Goal: Navigation & Orientation: Find specific page/section

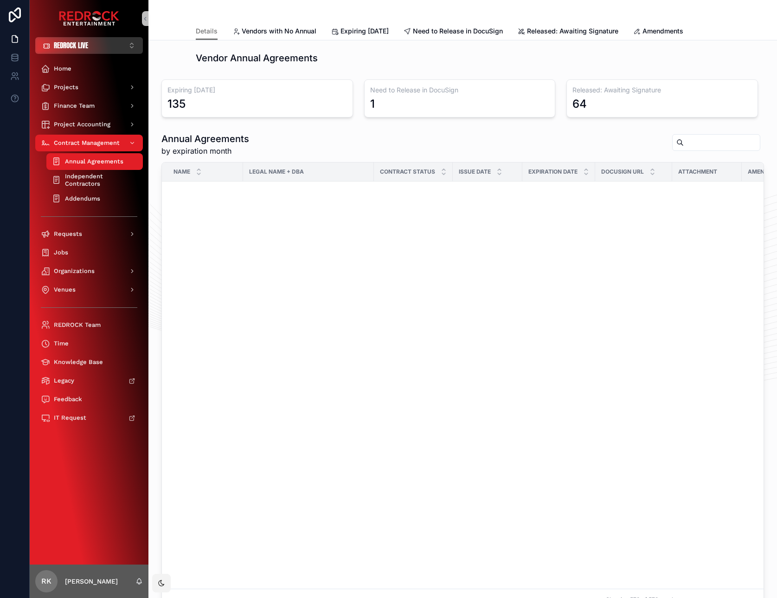
scroll to position [4496, 0]
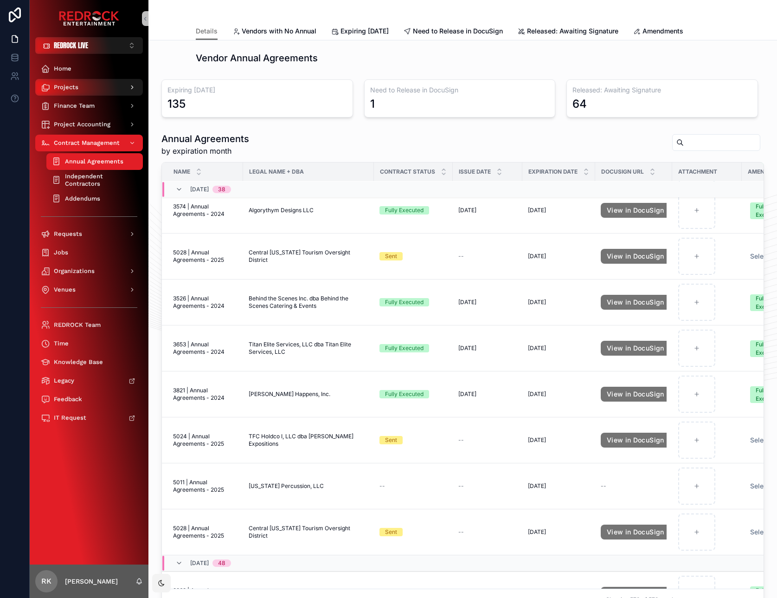
click at [83, 89] on div "Projects" at bounding box center [89, 87] width 97 height 15
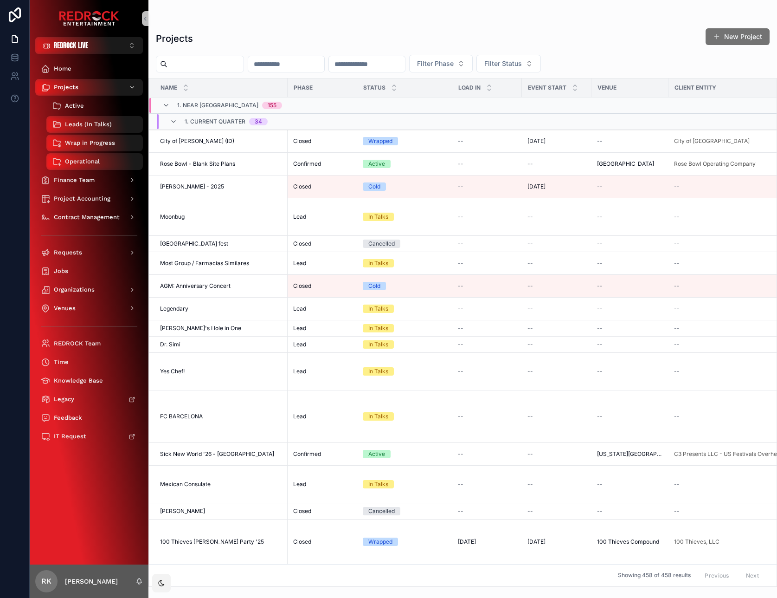
click at [77, 106] on span "Active" at bounding box center [74, 105] width 19 height 7
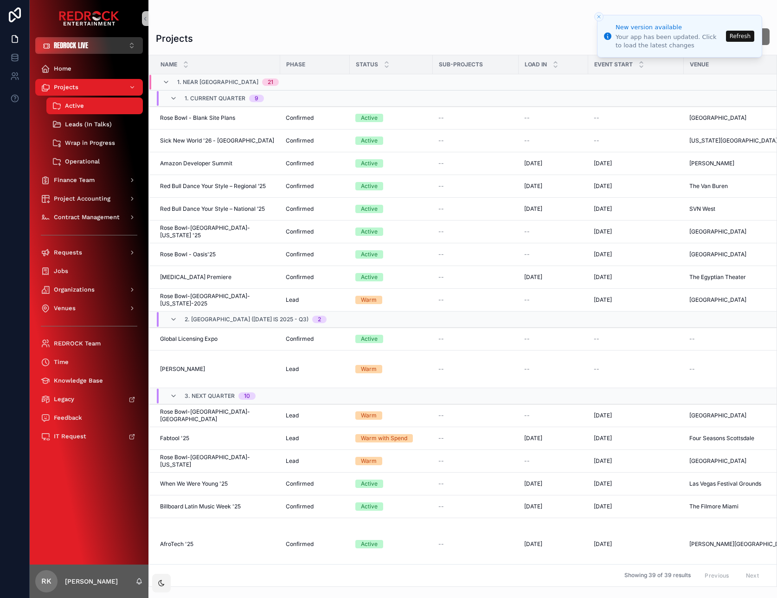
click at [106, 46] on button "REDROCK LIVE ⌥ 1" at bounding box center [89, 45] width 108 height 17
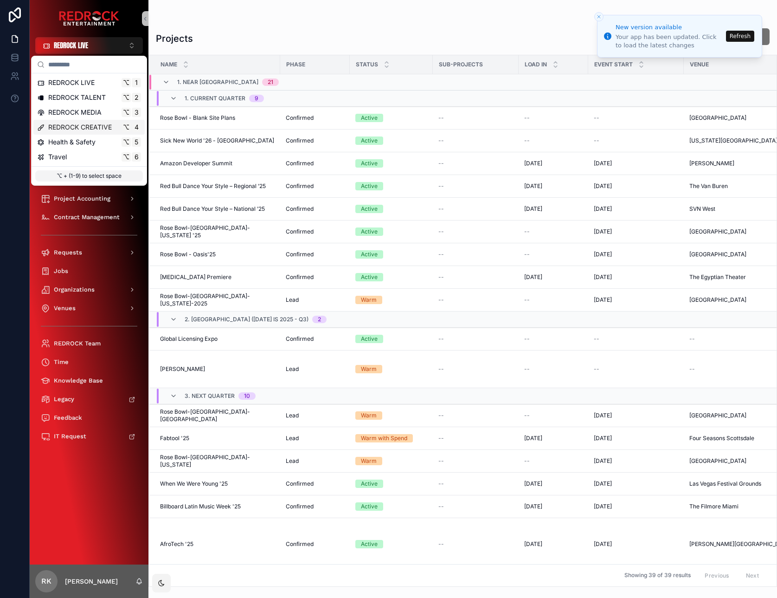
click at [99, 129] on span "REDROCK CREATIVE" at bounding box center [80, 127] width 64 height 9
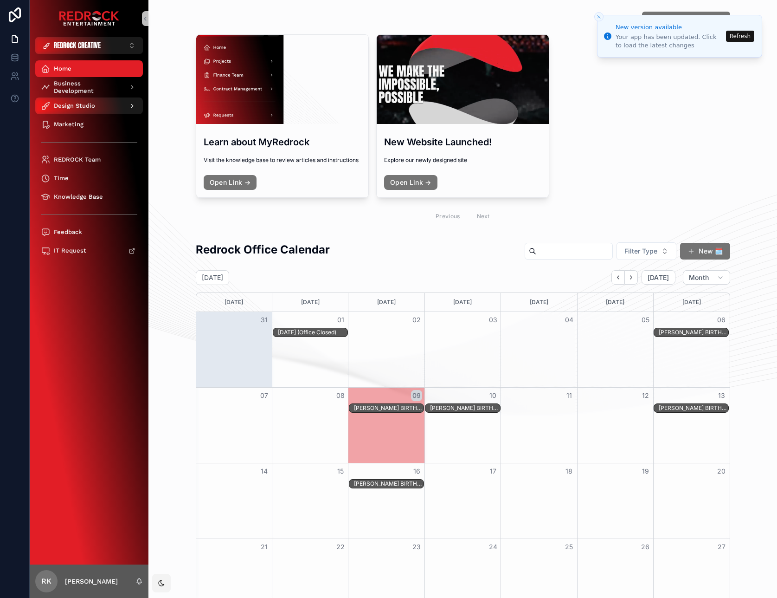
click at [92, 105] on span "Design Studio" at bounding box center [74, 105] width 41 height 7
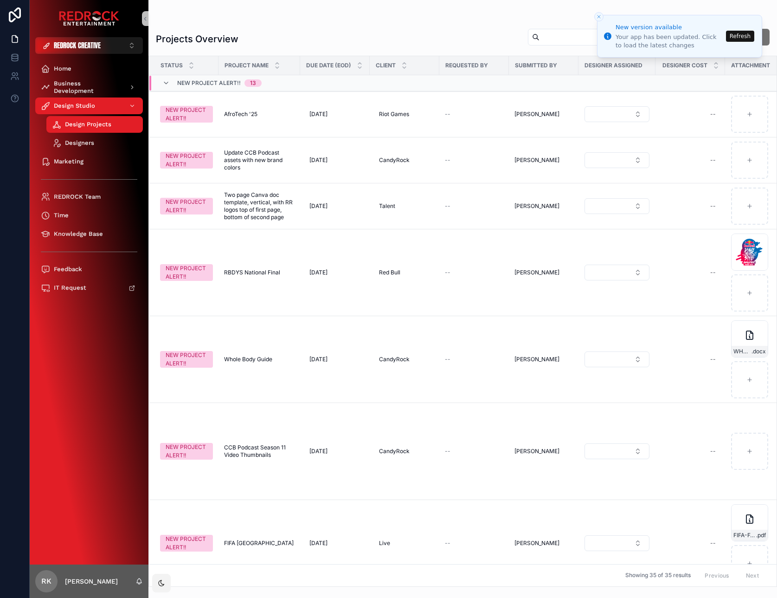
click at [735, 39] on button "Refresh" at bounding box center [740, 36] width 28 height 11
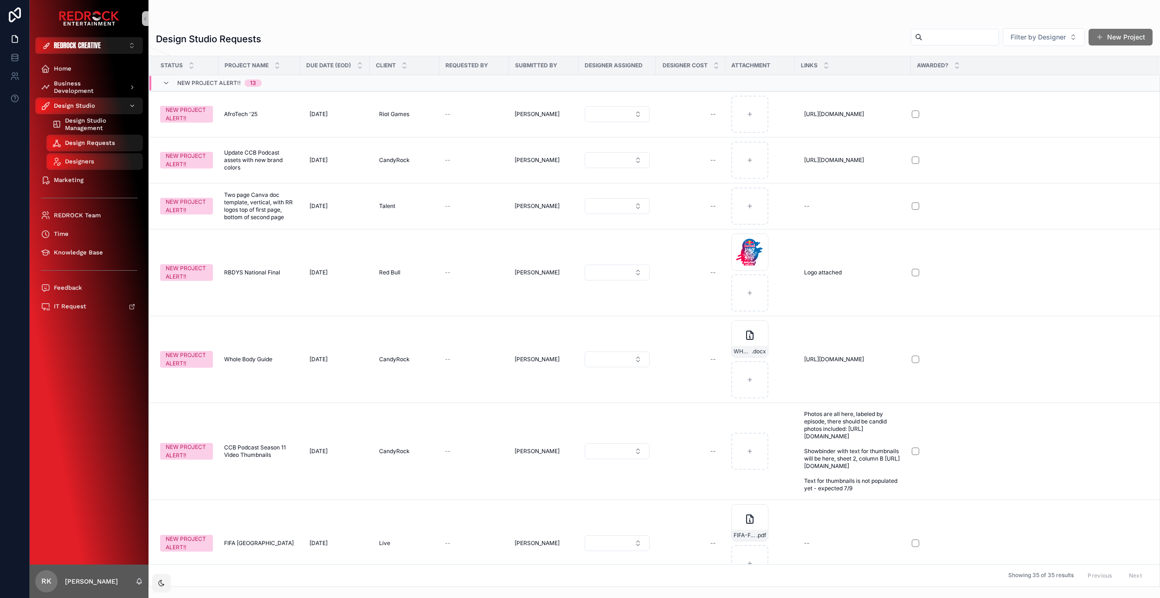
click at [103, 122] on span "Design Studio Management" at bounding box center [99, 124] width 69 height 15
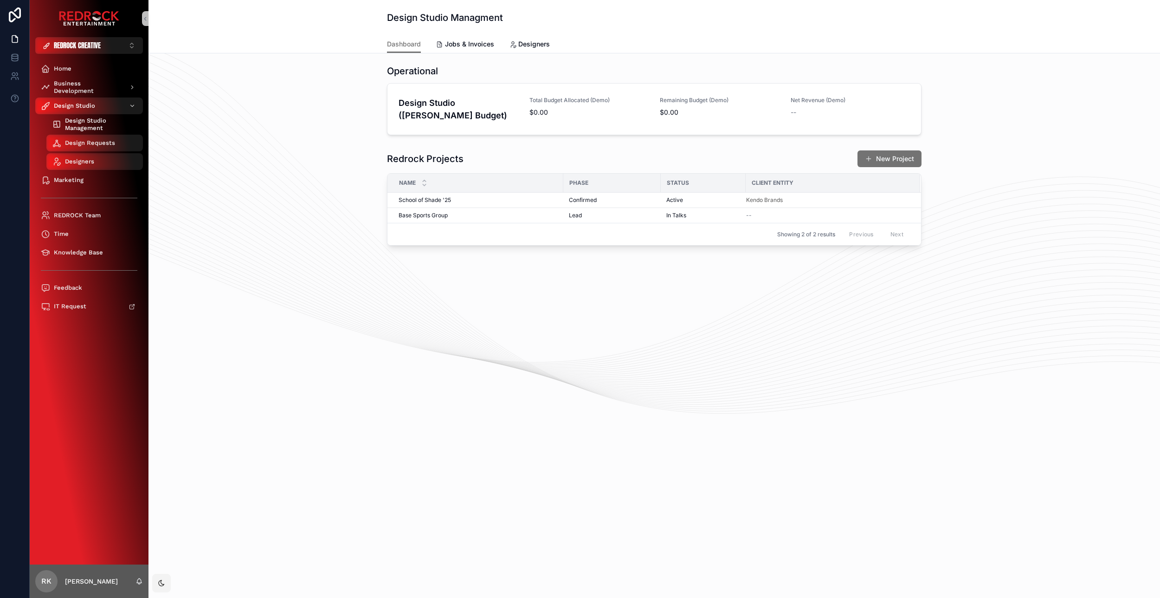
click at [86, 121] on span "Design Studio Management" at bounding box center [99, 124] width 69 height 15
click at [407, 212] on span "Base Sports Group" at bounding box center [423, 215] width 49 height 7
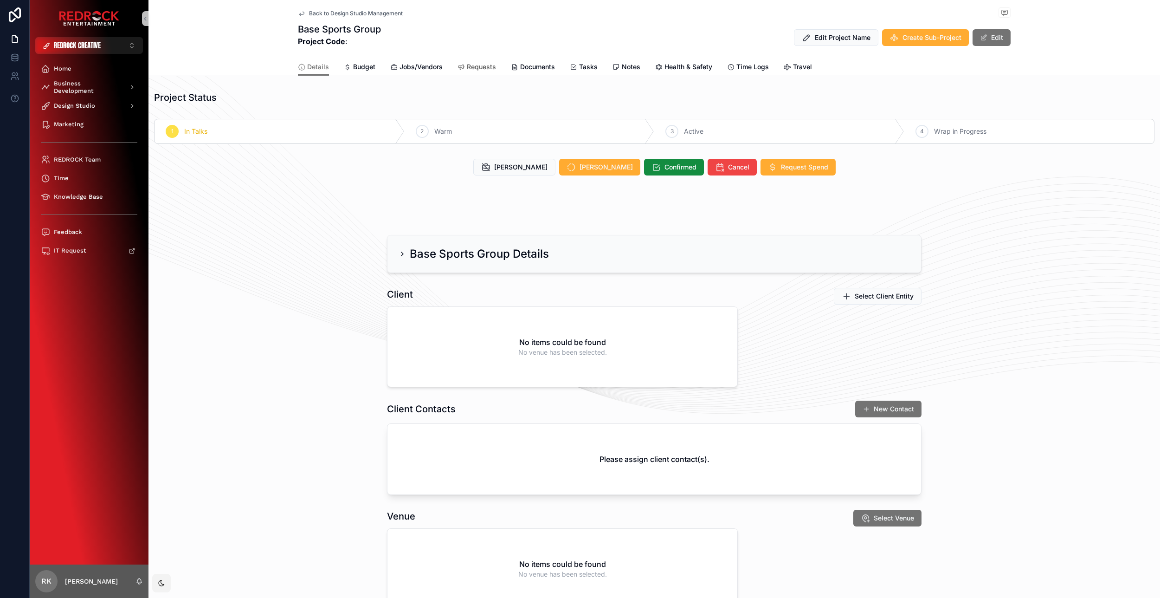
click at [470, 66] on span "Requests" at bounding box center [481, 66] width 29 height 9
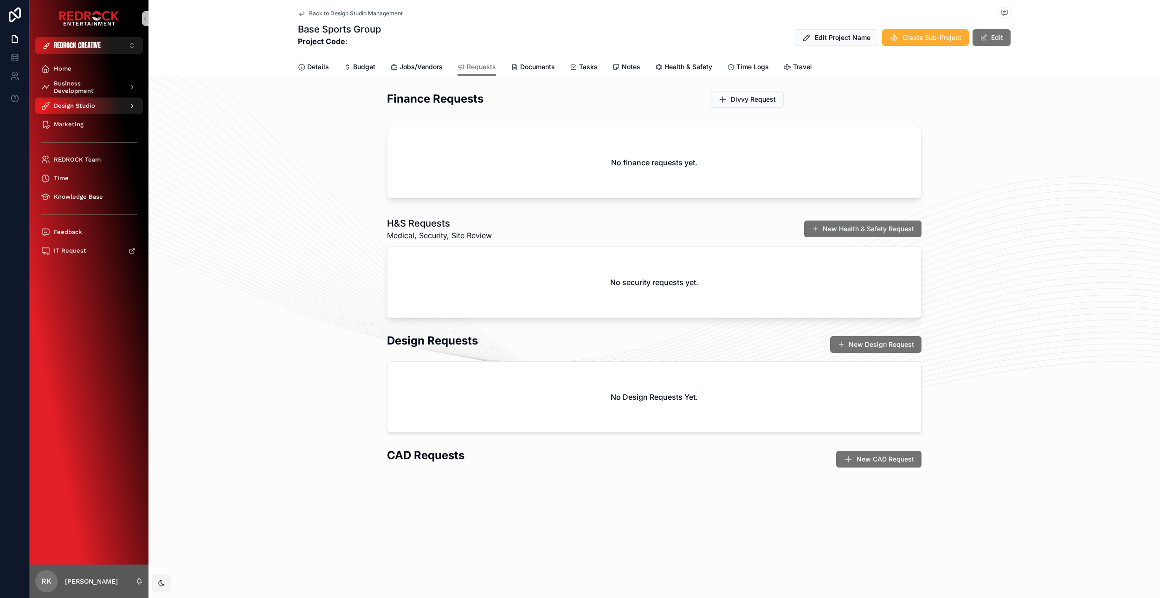
click at [71, 106] on span "Design Studio" at bounding box center [74, 105] width 41 height 7
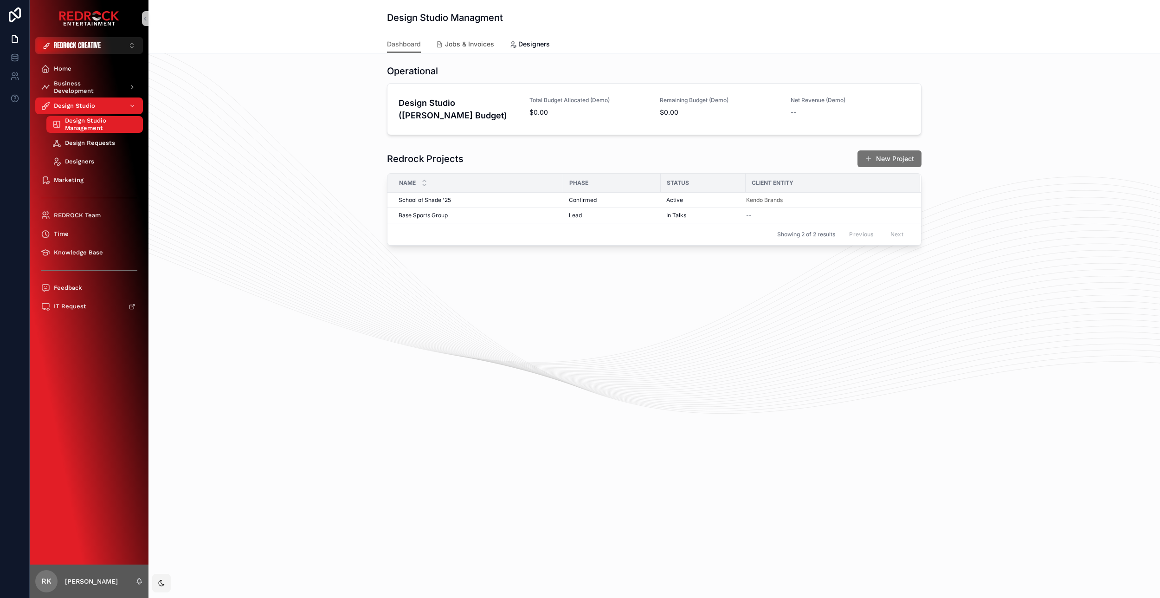
click at [477, 47] on span "Jobs & Invoices" at bounding box center [469, 43] width 49 height 9
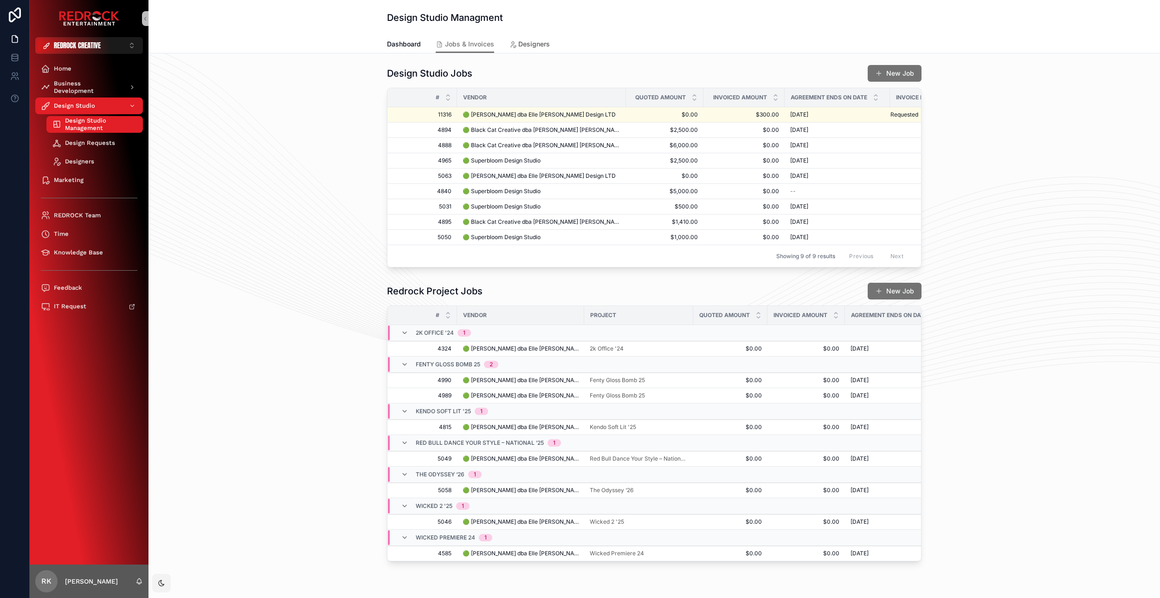
click at [525, 47] on span "Designers" at bounding box center [534, 43] width 32 height 9
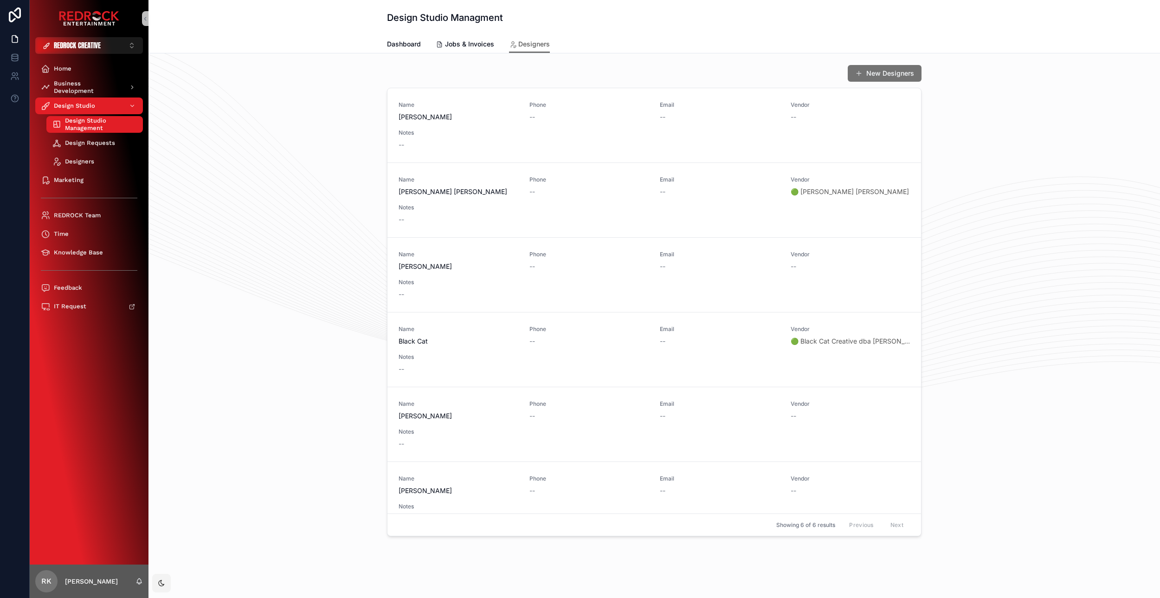
scroll to position [16, 0]
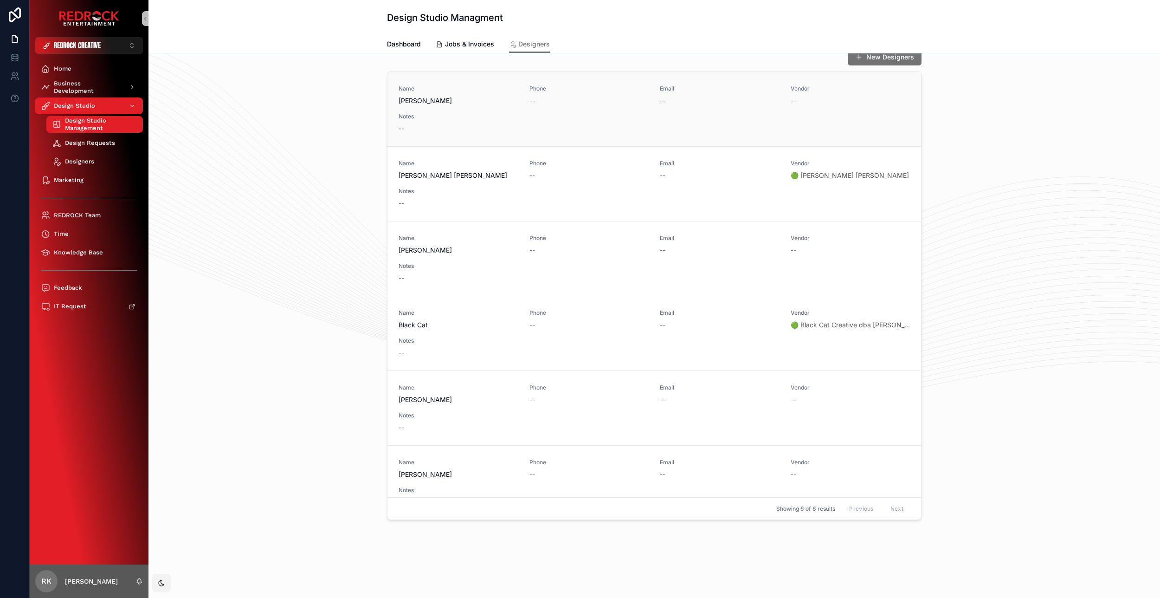
click at [421, 103] on span "Kayli Ortiz" at bounding box center [459, 100] width 120 height 9
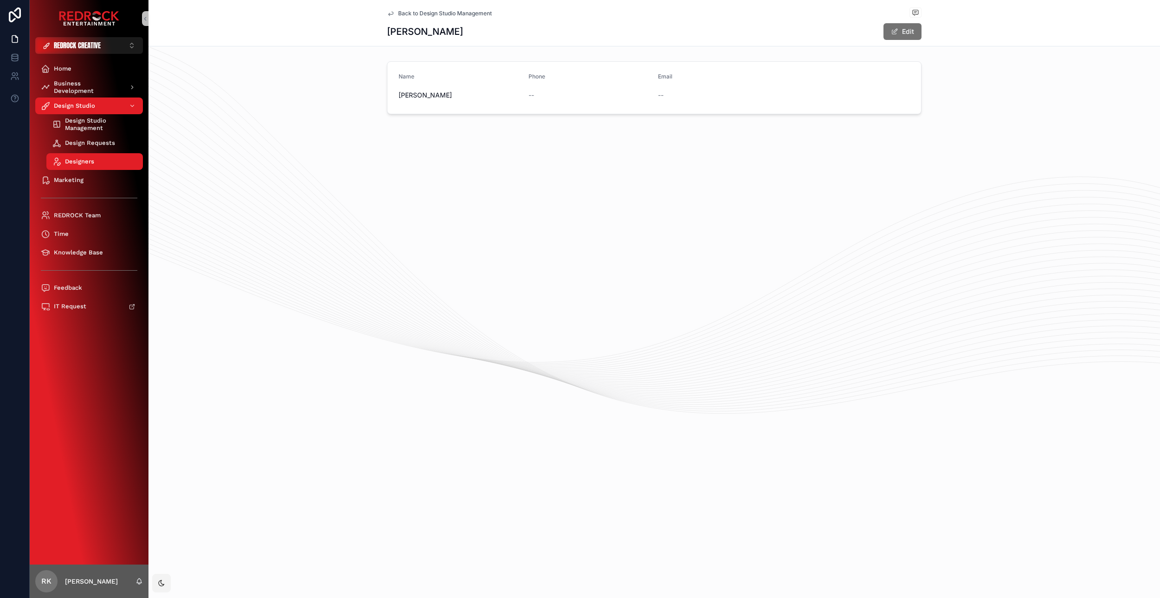
click at [391, 12] on icon "scrollable content" at bounding box center [390, 13] width 7 height 7
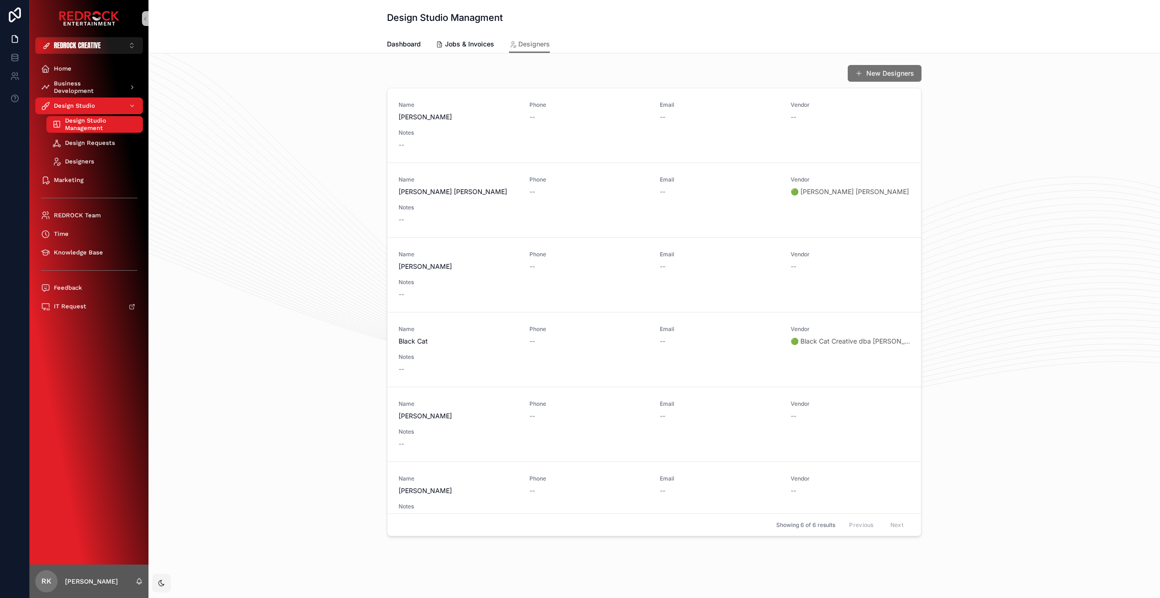
click at [406, 336] on span "Black Cat" at bounding box center [459, 340] width 120 height 9
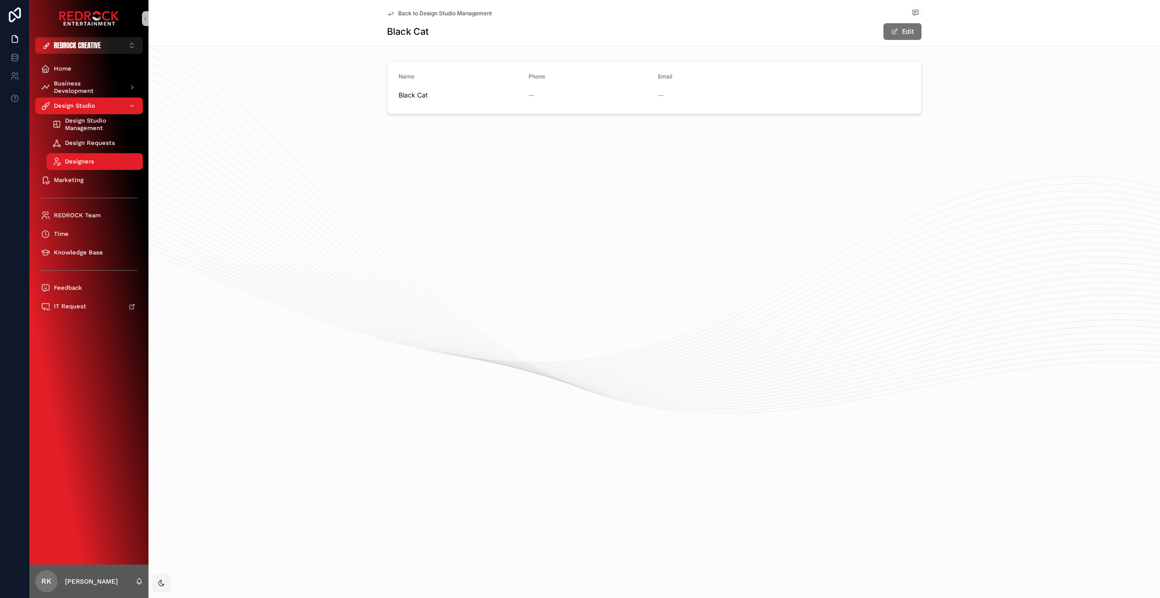
click at [392, 15] on icon "scrollable content" at bounding box center [390, 13] width 7 height 7
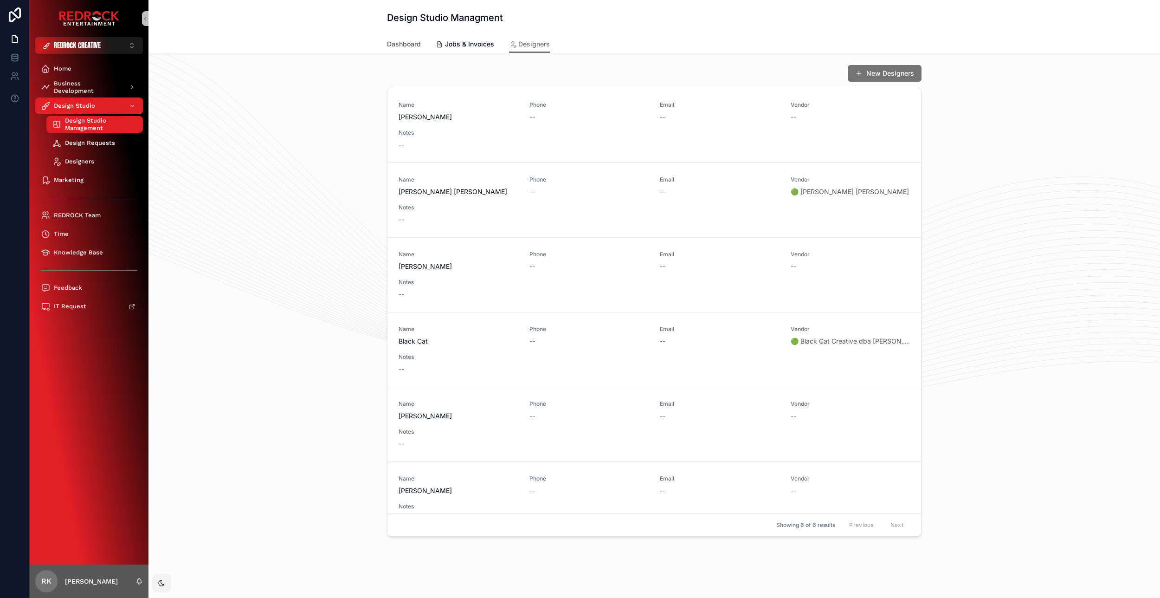
click at [404, 42] on span "Dashboard" at bounding box center [404, 43] width 34 height 9
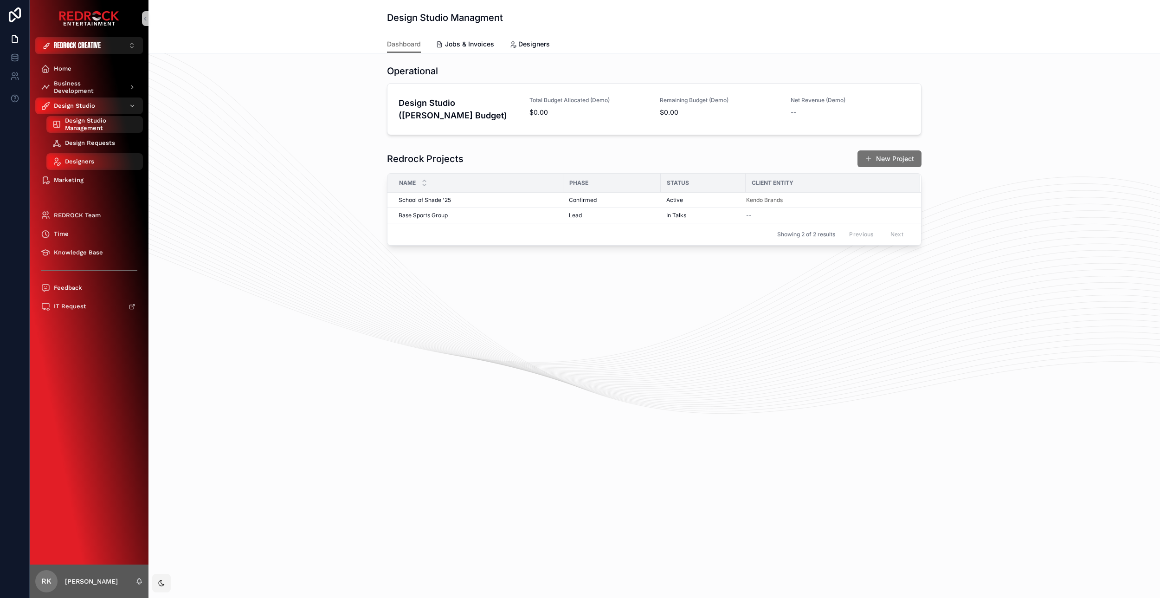
click at [102, 142] on span "Design Requests" at bounding box center [90, 142] width 50 height 7
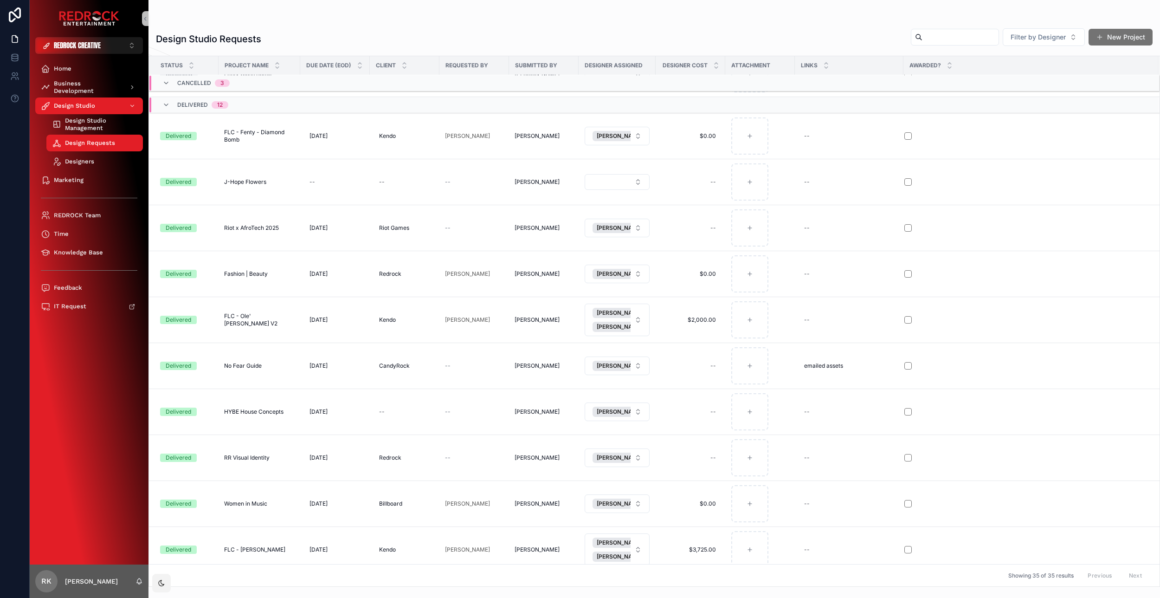
scroll to position [1469, 0]
click at [163, 107] on icon "scrollable content" at bounding box center [165, 103] width 7 height 7
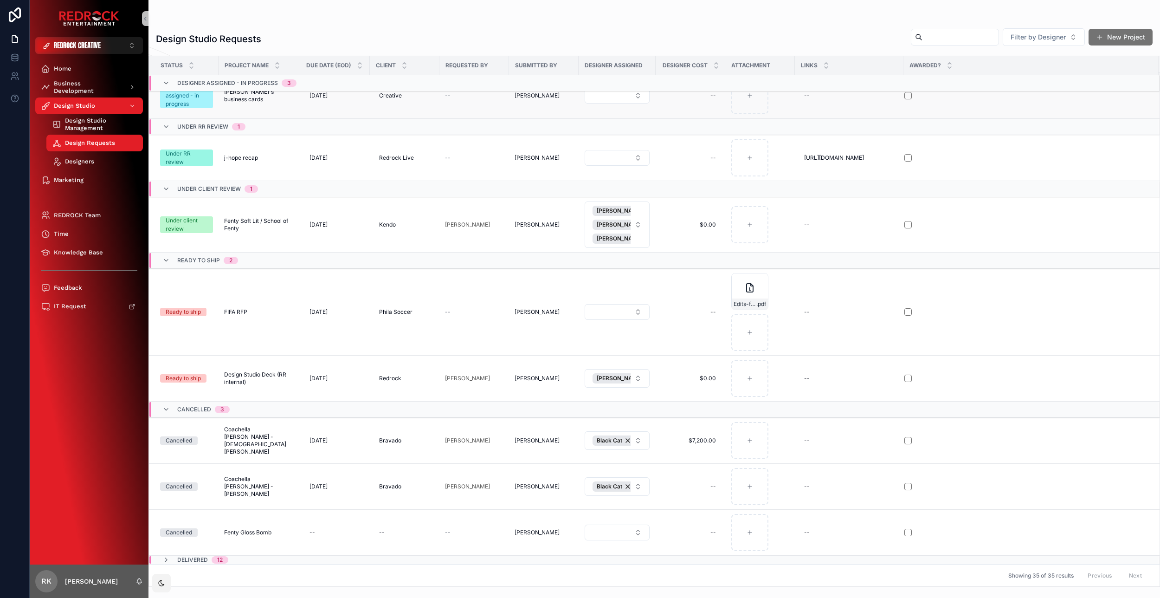
scroll to position [1035, 0]
click at [166, 407] on icon "scrollable content" at bounding box center [165, 409] width 7 height 7
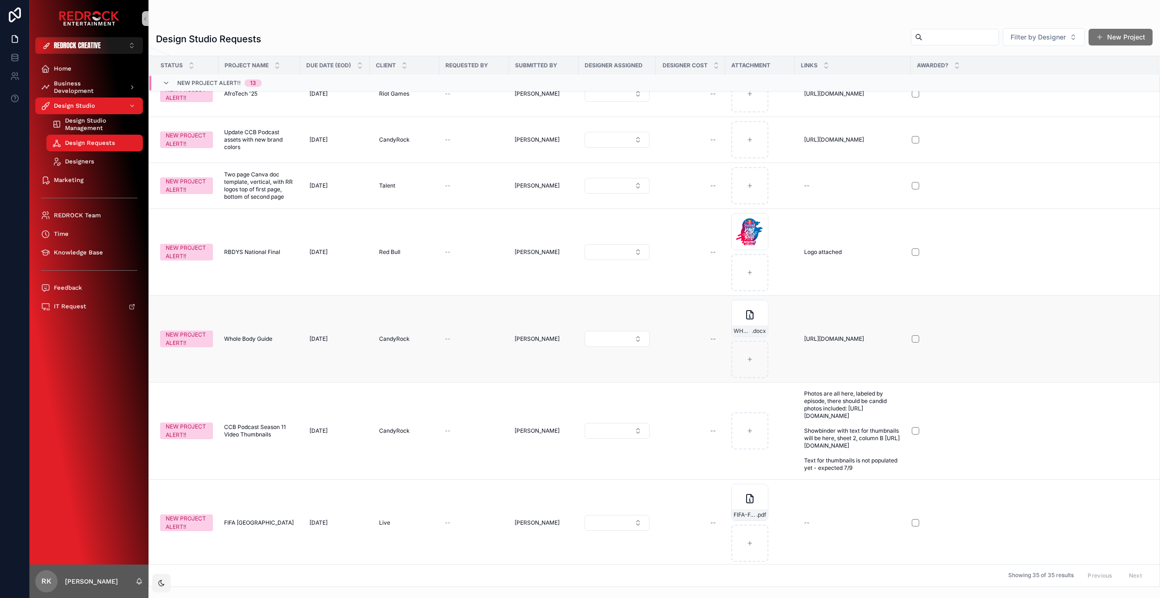
scroll to position [29, 0]
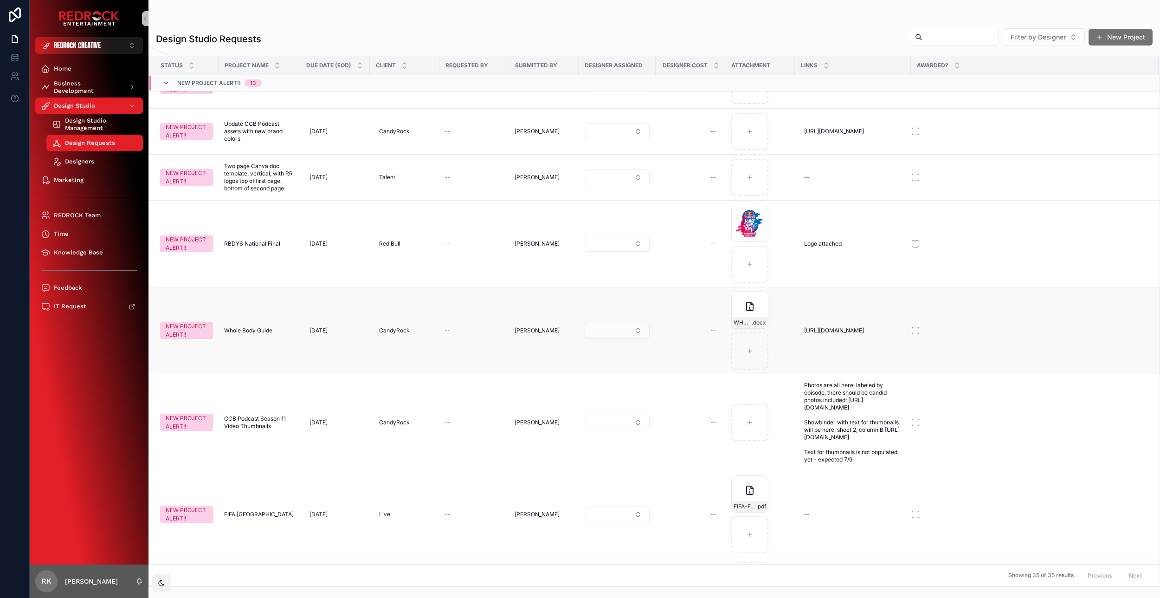
click at [609, 337] on button "Select Button" at bounding box center [617, 330] width 65 height 16
click at [494, 393] on td "--" at bounding box center [474, 422] width 70 height 97
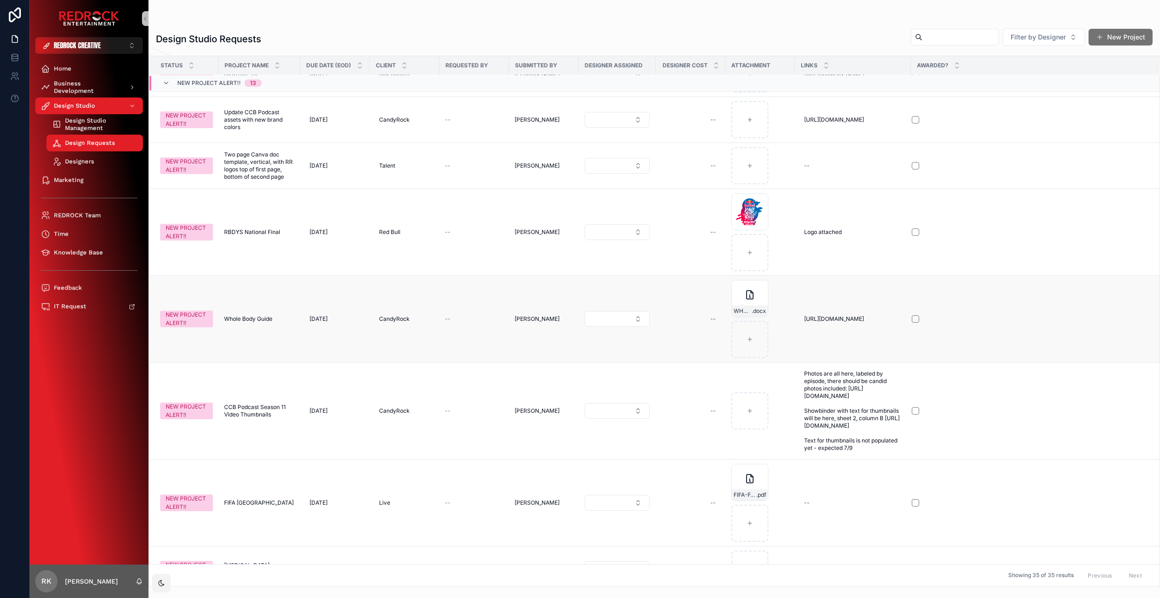
scroll to position [0, 0]
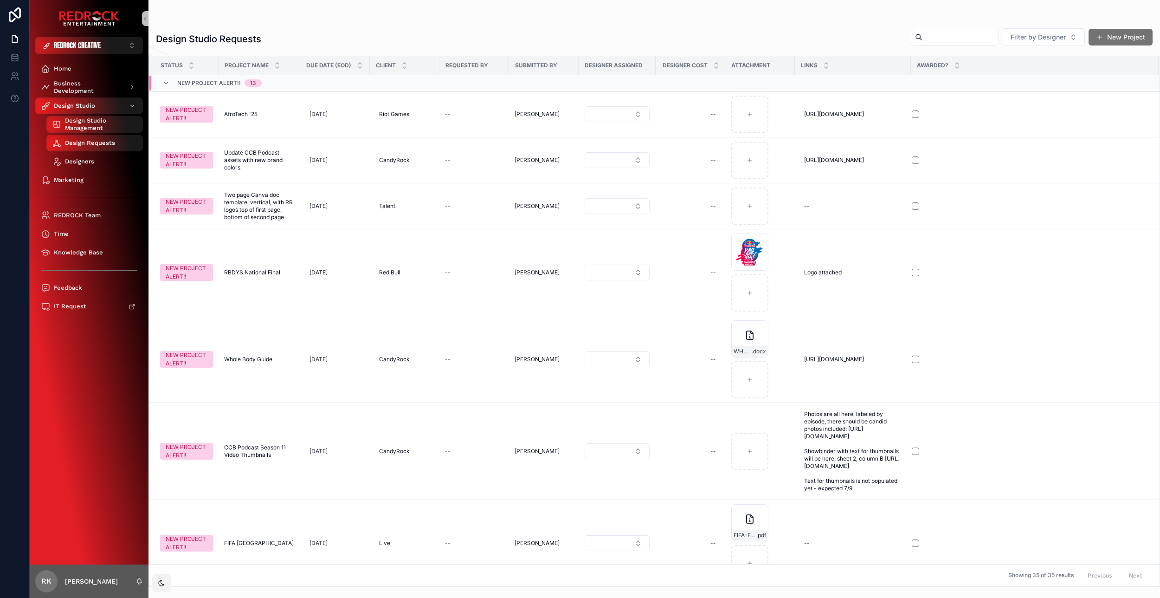
click at [104, 164] on div "Designers" at bounding box center [94, 161] width 85 height 15
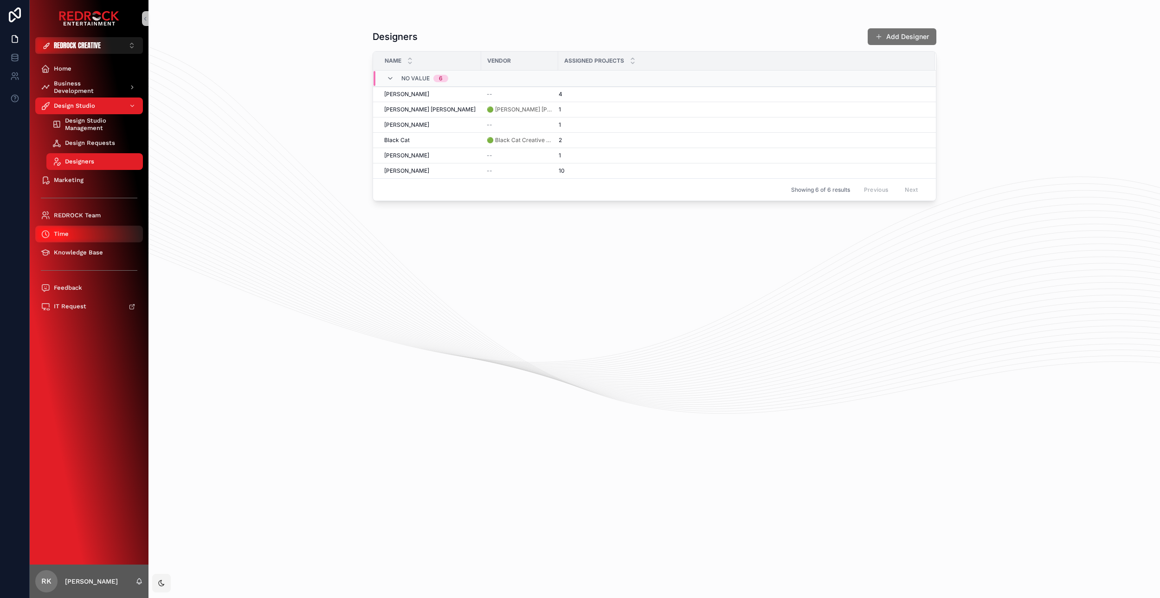
click at [83, 229] on div "Time" at bounding box center [89, 233] width 97 height 15
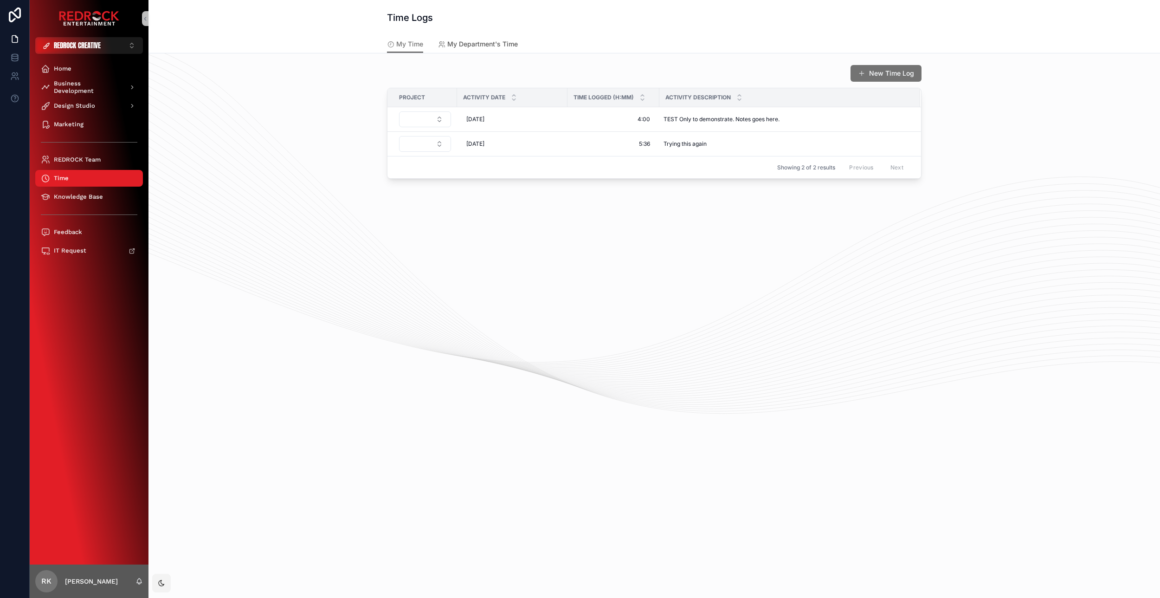
click at [496, 43] on span "My Department's Time" at bounding box center [482, 43] width 71 height 9
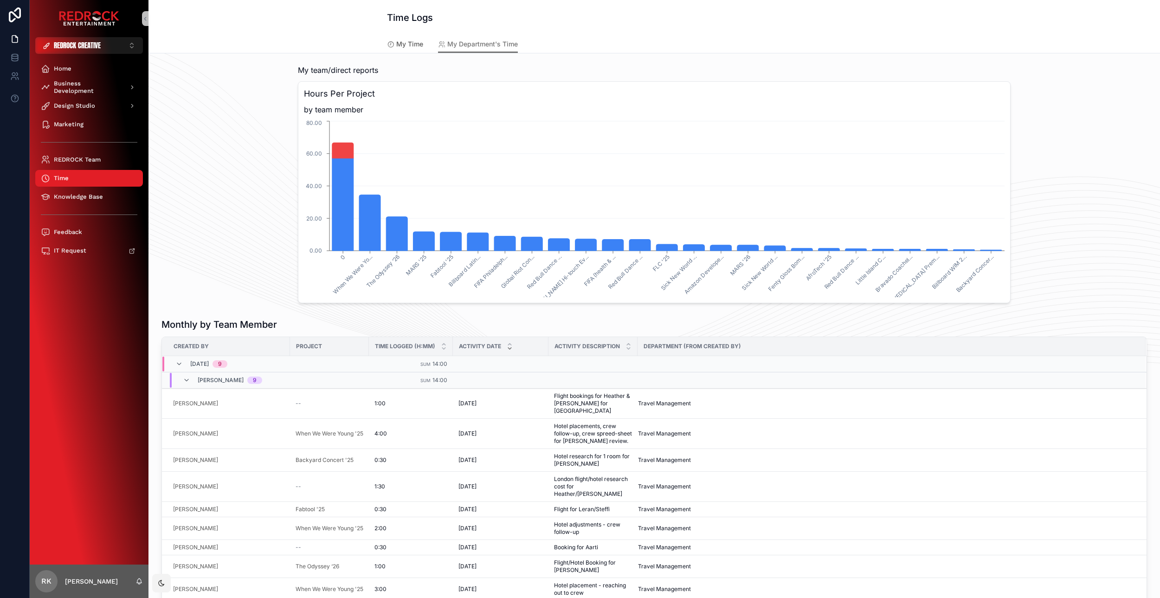
click at [411, 46] on span "My Time" at bounding box center [409, 43] width 27 height 9
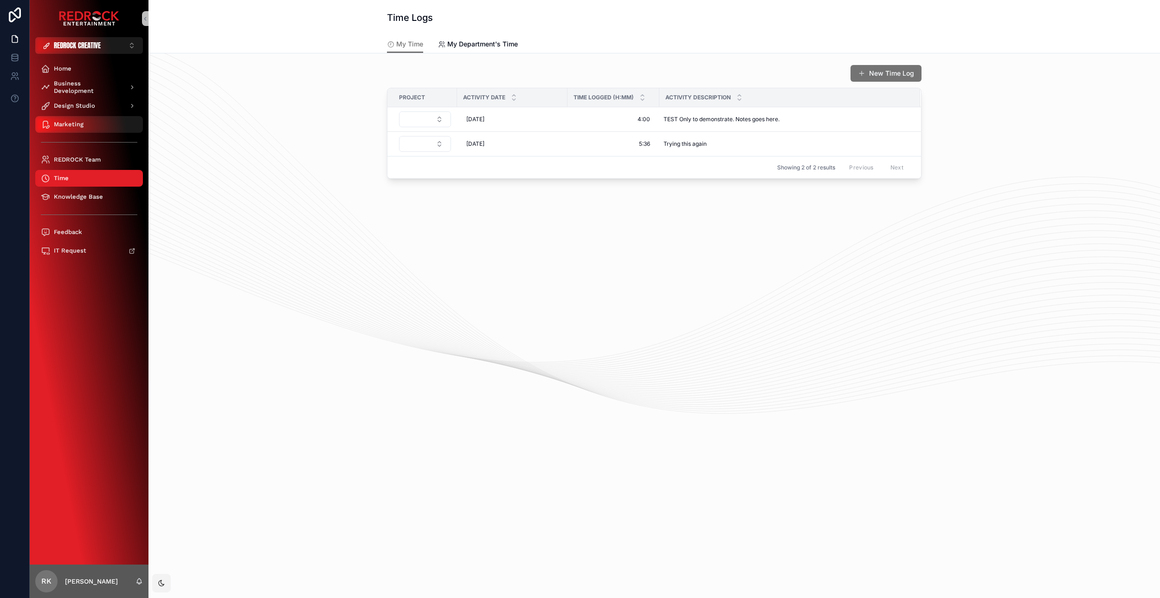
click at [80, 126] on span "Marketing" at bounding box center [69, 124] width 30 height 7
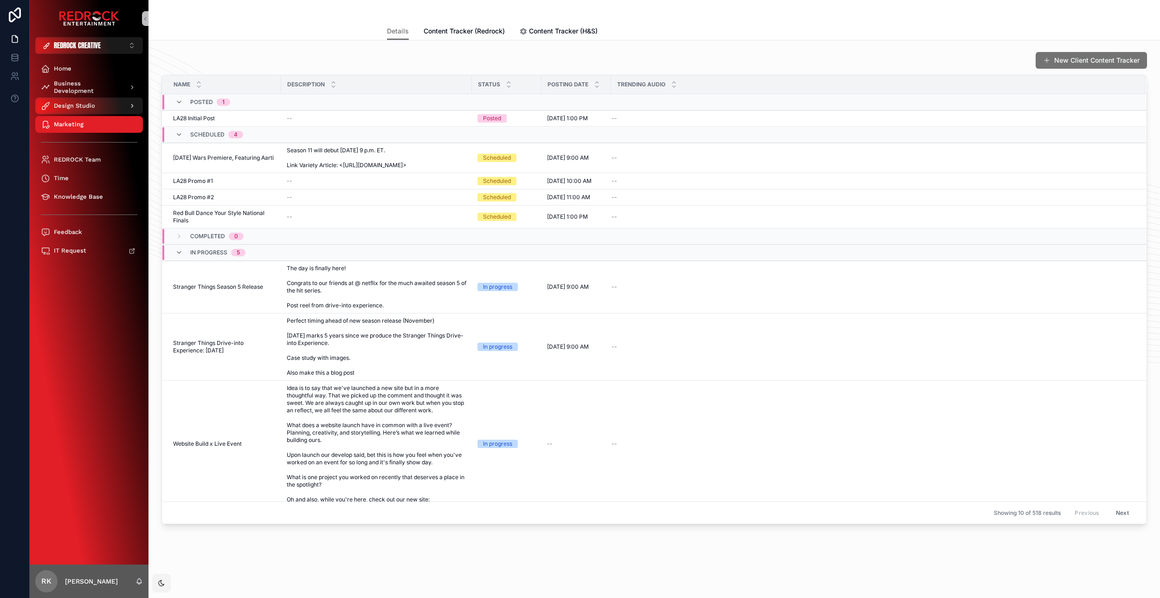
click at [86, 103] on span "Design Studio" at bounding box center [74, 105] width 41 height 7
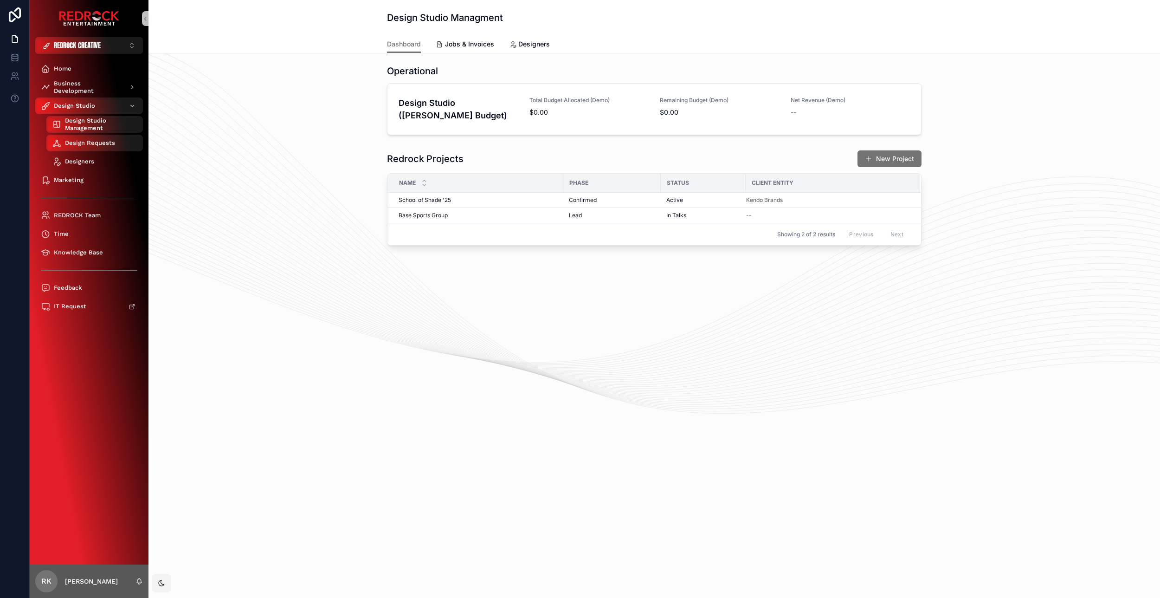
click at [82, 163] on span "Designers" at bounding box center [79, 161] width 29 height 7
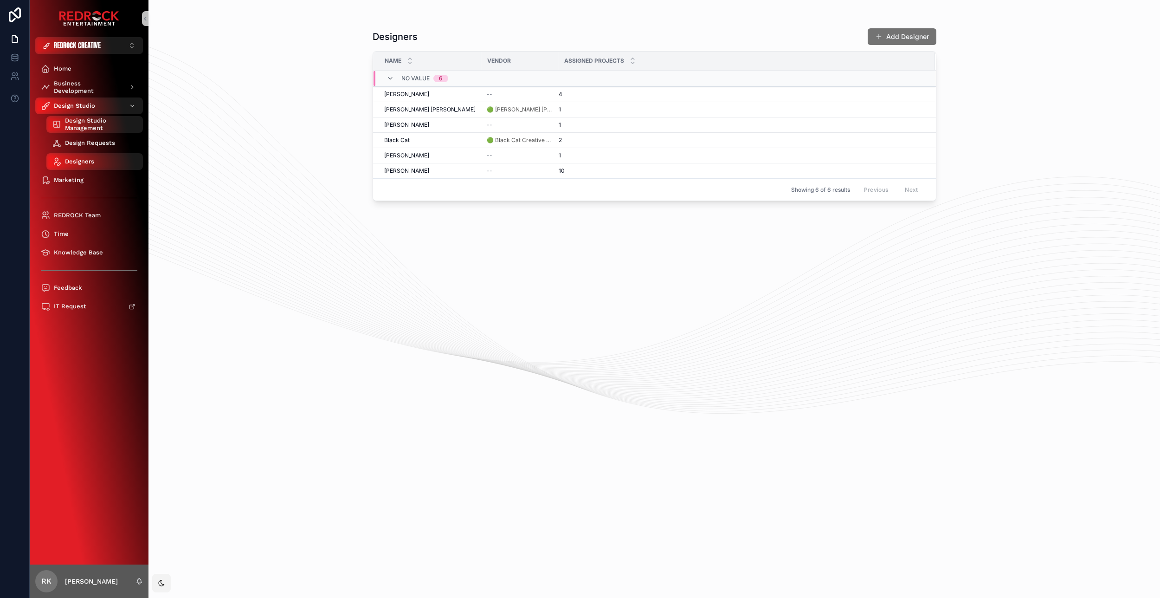
click at [85, 143] on span "Design Requests" at bounding box center [90, 142] width 50 height 7
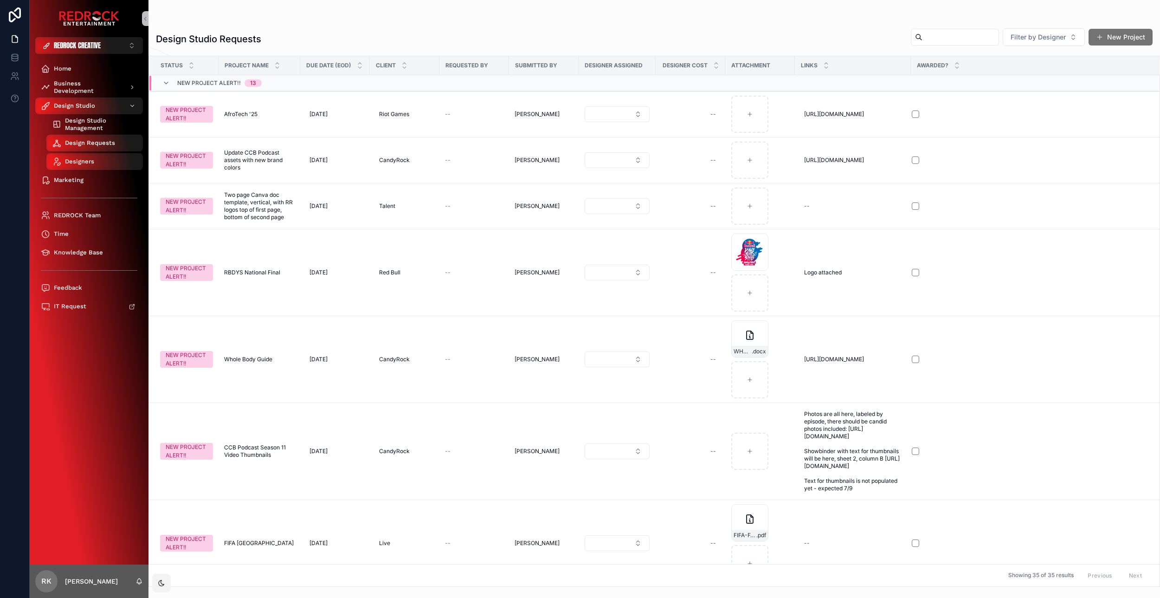
click at [83, 129] on span "Design Studio Management" at bounding box center [99, 124] width 69 height 15
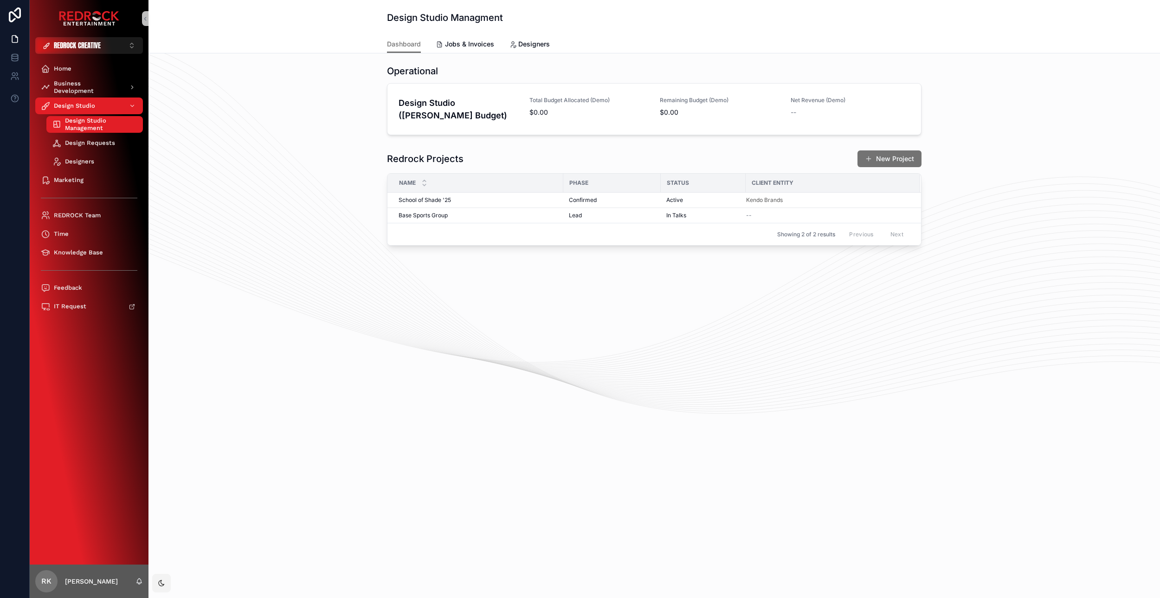
click at [345, 140] on div "Operational Design Studio (Emily Budget) Total Budget Allocated (Demo) $0.00 Re…" at bounding box center [654, 180] width 1012 height 255
click at [475, 52] on link "Jobs & Invoices" at bounding box center [465, 45] width 58 height 19
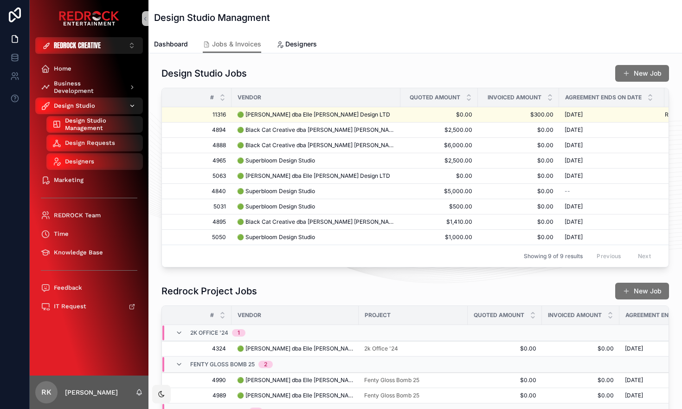
click at [87, 106] on span "Design Studio" at bounding box center [74, 105] width 41 height 7
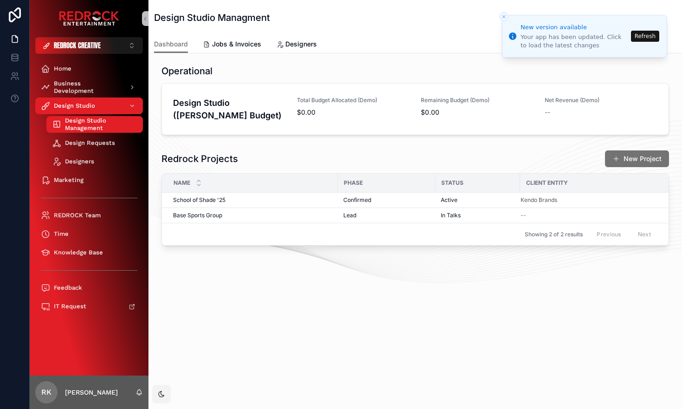
click at [645, 37] on button "Refresh" at bounding box center [645, 36] width 28 height 11
